Goal: Task Accomplishment & Management: Manage account settings

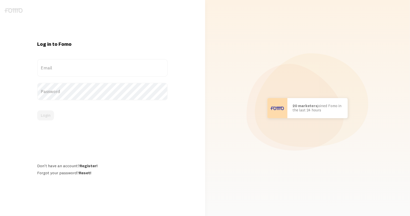
click at [41, 65] on label "Email" at bounding box center [102, 68] width 131 height 18
click at [41, 65] on input "Email" at bounding box center [102, 68] width 131 height 18
click at [67, 73] on div "Email" at bounding box center [102, 68] width 131 height 18
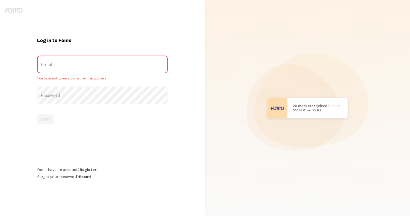
click at [69, 90] on label "Password" at bounding box center [102, 95] width 131 height 18
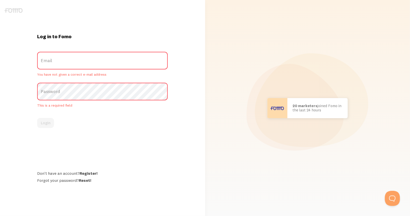
click at [69, 94] on label "Password" at bounding box center [102, 92] width 131 height 18
click at [63, 64] on label "Email" at bounding box center [102, 61] width 131 height 18
click at [63, 64] on input "Email" at bounding box center [102, 61] width 131 height 18
click at [63, 62] on label "Email" at bounding box center [102, 61] width 131 height 18
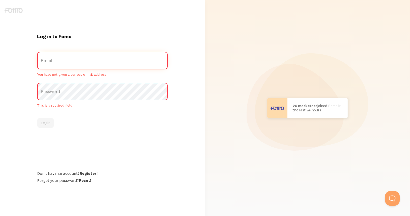
click at [63, 62] on input "Email" at bounding box center [102, 61] width 131 height 18
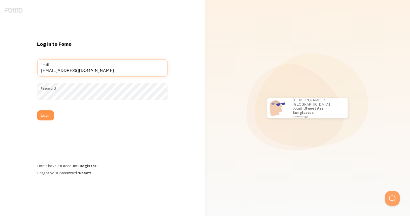
type input "[EMAIL_ADDRESS][DOMAIN_NAME]"
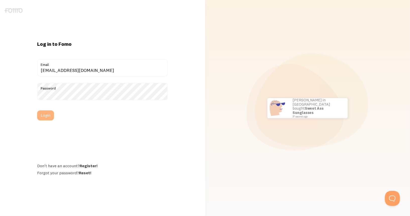
click at [47, 115] on button "Login" at bounding box center [45, 115] width 17 height 10
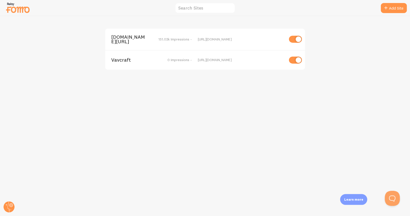
click at [178, 40] on span "151.02k Impressions -" at bounding box center [175, 39] width 33 height 5
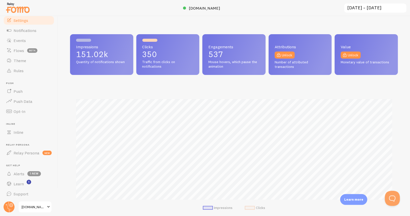
scroll to position [22, 0]
click at [10, 205] on icon at bounding box center [11, 205] width 3 height 3
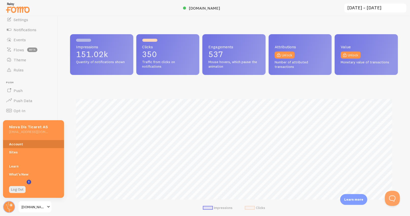
click at [20, 140] on link "Account" at bounding box center [33, 144] width 61 height 8
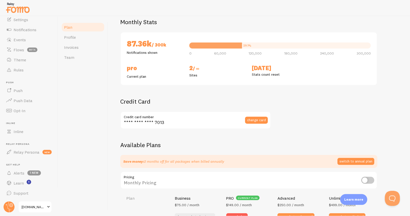
scroll to position [26, 0]
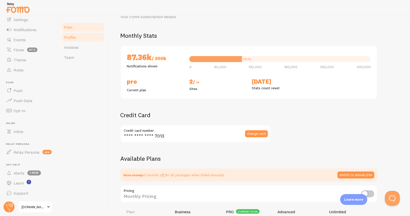
click at [85, 39] on link "Profile" at bounding box center [83, 37] width 44 height 10
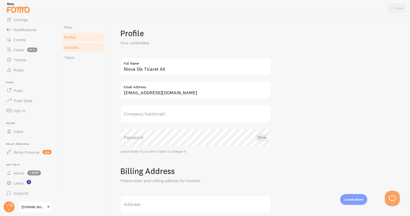
click at [86, 44] on link "Invoices" at bounding box center [83, 47] width 44 height 10
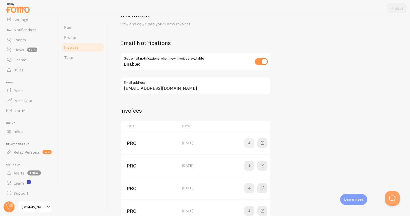
scroll to position [21, 0]
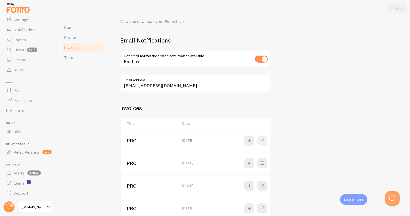
click at [264, 141] on span at bounding box center [263, 140] width 6 height 6
click at [264, 162] on span at bounding box center [263, 163] width 6 height 6
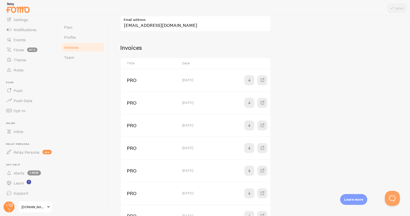
scroll to position [96, 0]
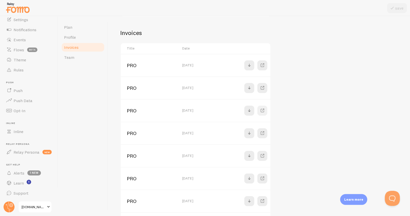
click at [263, 110] on span at bounding box center [263, 111] width 6 height 6
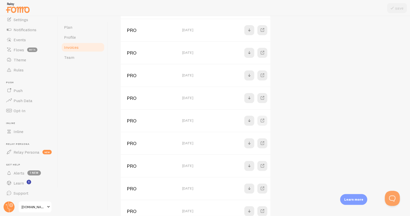
scroll to position [141, 0]
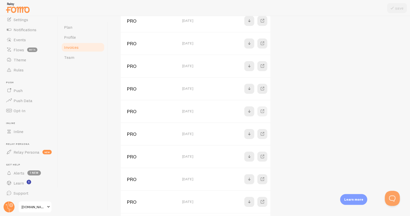
click at [265, 111] on span at bounding box center [263, 111] width 6 height 6
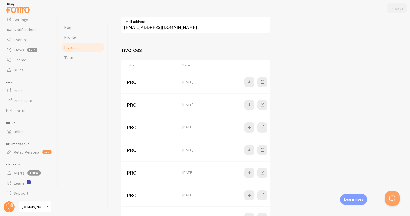
scroll to position [64, 0]
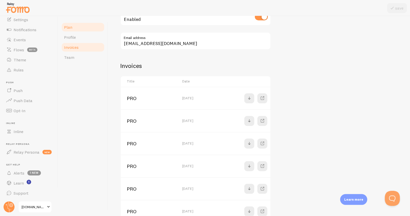
click at [68, 29] on span "Plan" at bounding box center [68, 27] width 8 height 5
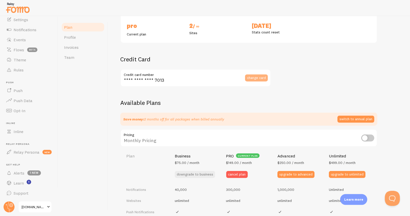
scroll to position [84, 0]
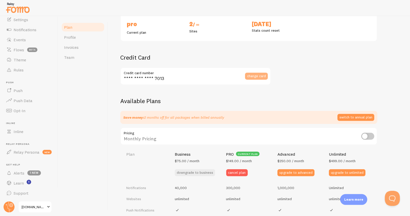
click at [257, 76] on span "change card" at bounding box center [256, 76] width 19 height 4
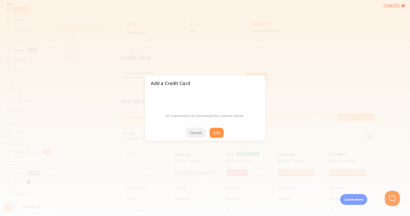
click at [195, 135] on button "Cancel" at bounding box center [195, 133] width 19 height 10
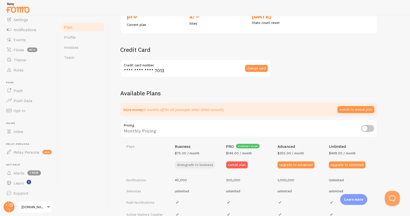
scroll to position [0, 0]
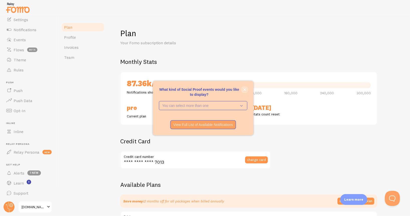
click at [243, 88] on button "close," at bounding box center [244, 89] width 5 height 5
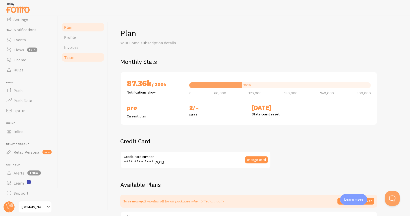
click at [96, 60] on link "Team" at bounding box center [83, 57] width 44 height 10
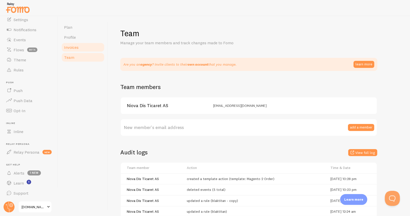
click at [76, 48] on span "Invoices" at bounding box center [71, 47] width 15 height 5
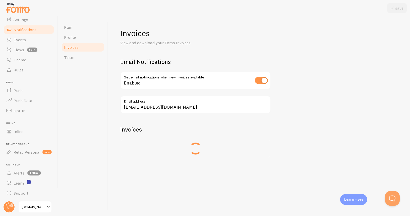
click at [24, 29] on span "Notifications" at bounding box center [25, 29] width 23 height 5
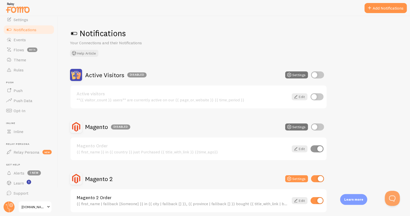
click at [23, 16] on div at bounding box center [205, 8] width 410 height 16
click at [23, 18] on span "Settings" at bounding box center [21, 19] width 15 height 5
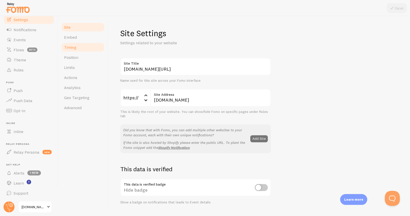
click at [81, 48] on link "Timing" at bounding box center [83, 47] width 44 height 10
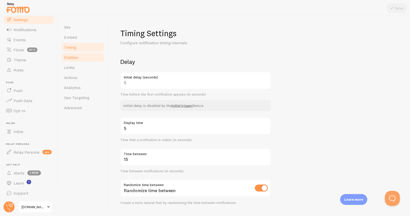
click at [80, 59] on link "Position" at bounding box center [83, 57] width 44 height 10
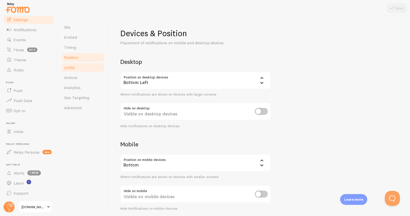
click at [78, 71] on link "Limits" at bounding box center [83, 67] width 44 height 10
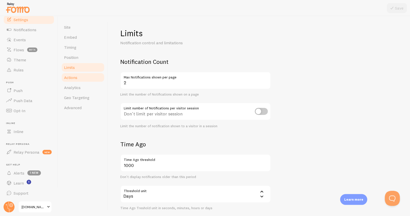
click at [78, 74] on link "Actions" at bounding box center [83, 77] width 44 height 10
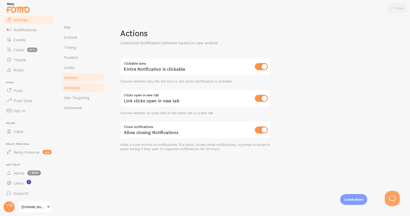
click at [78, 83] on link "Analytics" at bounding box center [83, 87] width 44 height 10
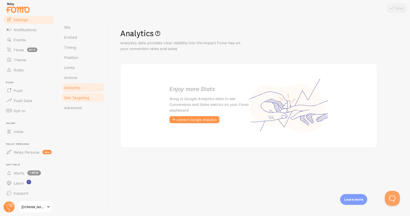
click at [78, 96] on span "Geo Targeting" at bounding box center [76, 97] width 25 height 5
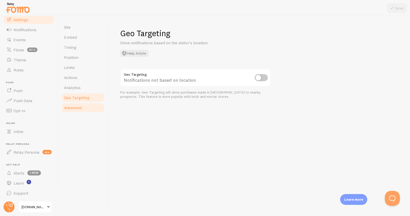
click at [77, 108] on span "Advanced" at bounding box center [73, 107] width 18 height 5
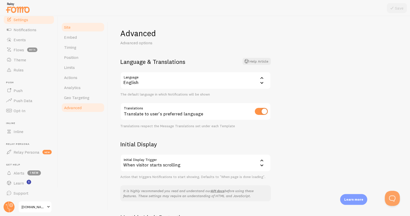
click at [75, 30] on link "Site" at bounding box center [83, 27] width 44 height 10
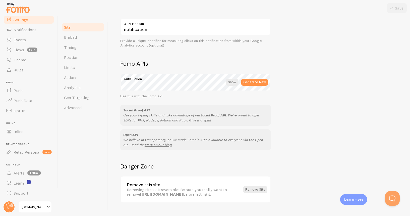
scroll to position [258, 0]
